Goal: Task Accomplishment & Management: Manage account settings

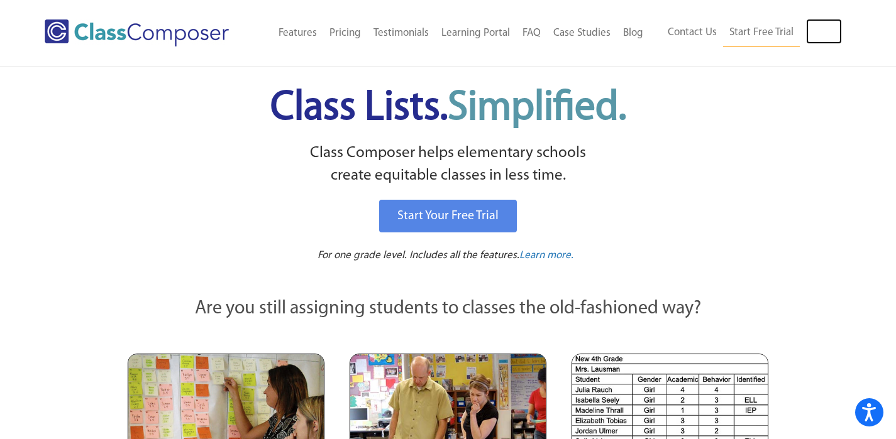
click at [821, 30] on link "Log In" at bounding box center [824, 31] width 36 height 25
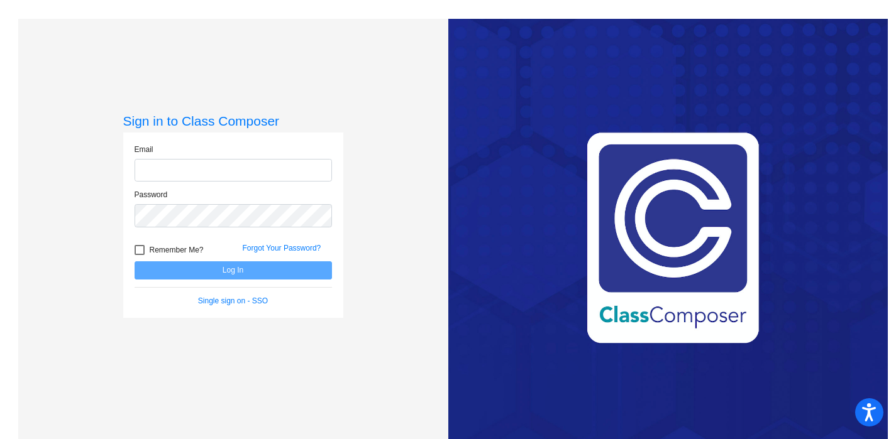
type input "sarah.smith@asd.edu.qa"
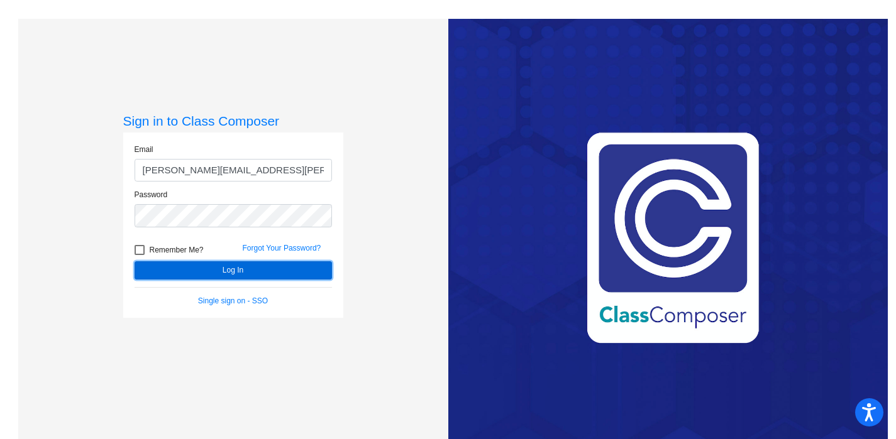
click at [227, 270] on button "Log In" at bounding box center [232, 270] width 197 height 18
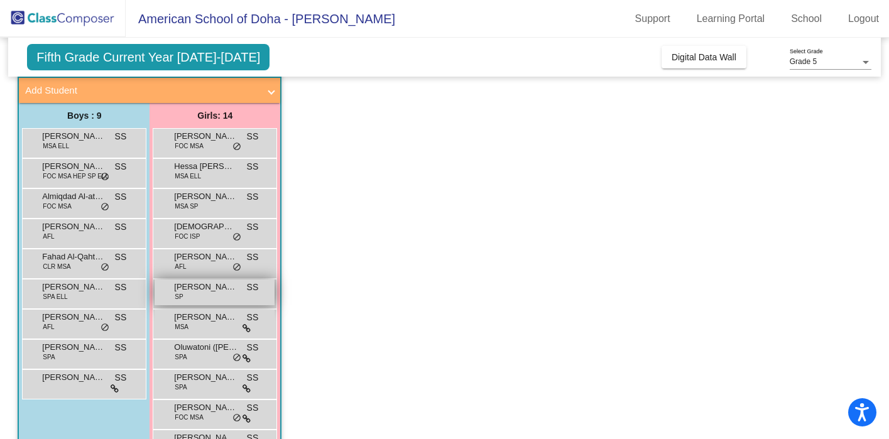
scroll to position [70, 0]
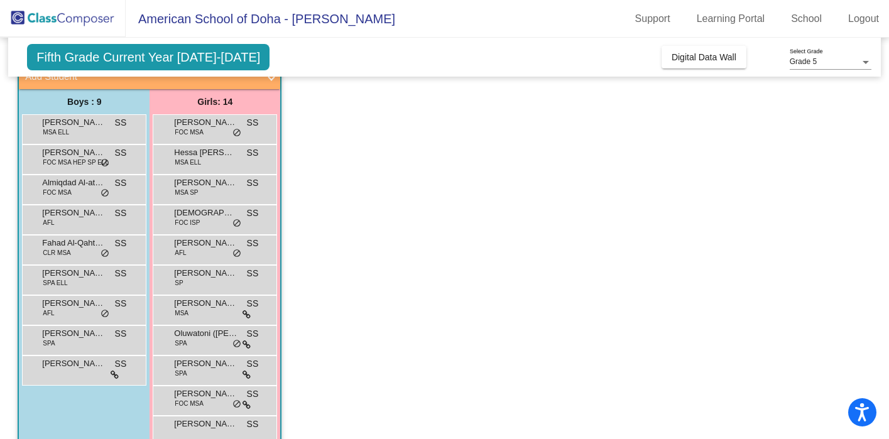
scroll to position [88, 0]
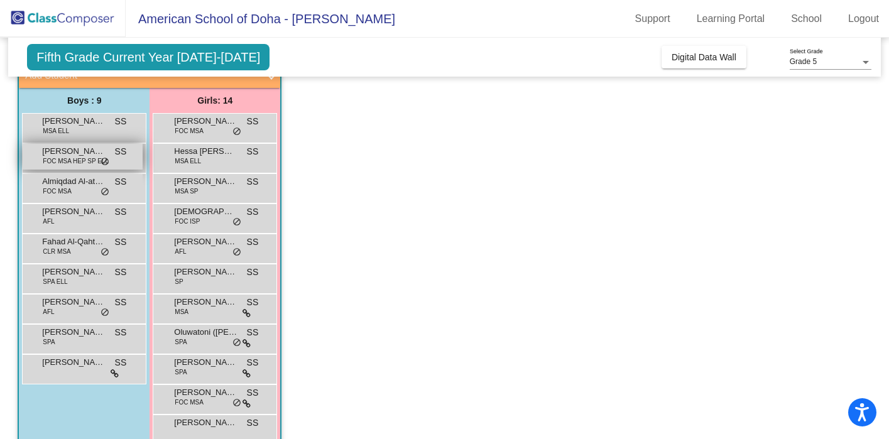
click at [74, 152] on span "Adam Zarkout" at bounding box center [73, 151] width 63 height 13
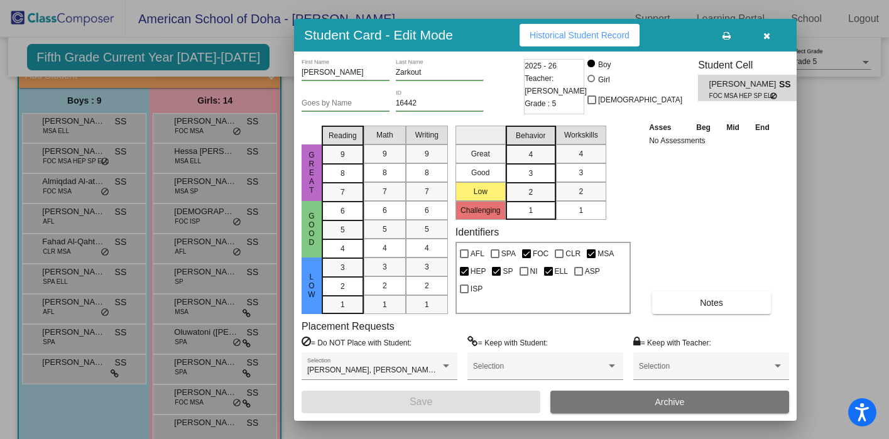
scroll to position [0, 0]
click at [463, 272] on div at bounding box center [464, 271] width 9 height 9
click at [464, 276] on input "HEP" at bounding box center [464, 276] width 1 height 1
checkbox input "false"
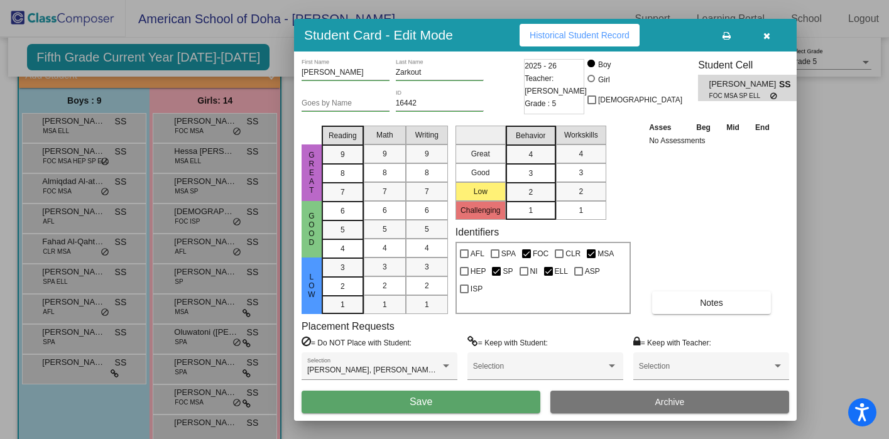
click at [461, 403] on button "Save" at bounding box center [421, 402] width 239 height 23
